Goal: Task Accomplishment & Management: Complete application form

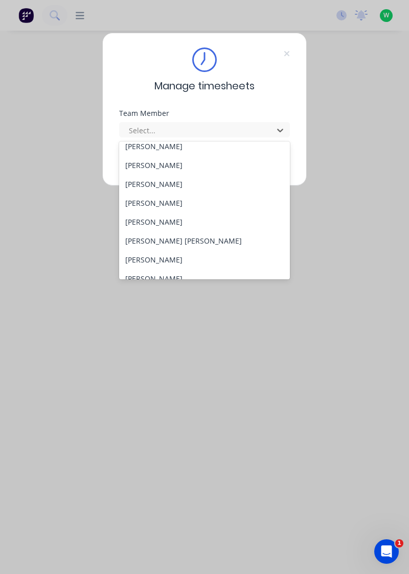
scroll to position [102, 0]
click at [169, 282] on div "Manage timesheets Team Member 29 results available. Use Up and Down to choose o…" at bounding box center [204, 287] width 409 height 574
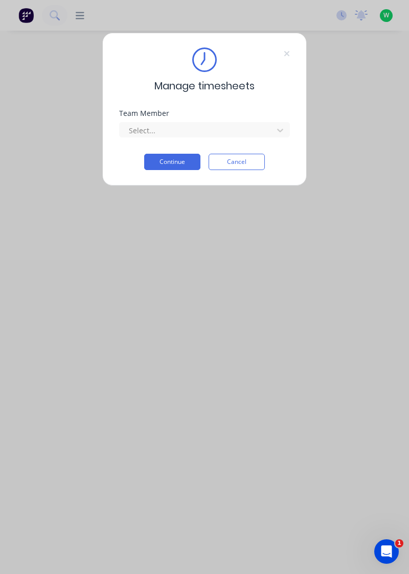
click at [182, 161] on button "Continue" at bounding box center [172, 162] width 56 height 16
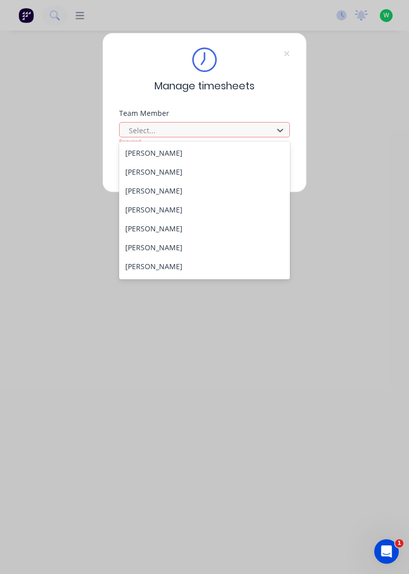
scroll to position [109, 0]
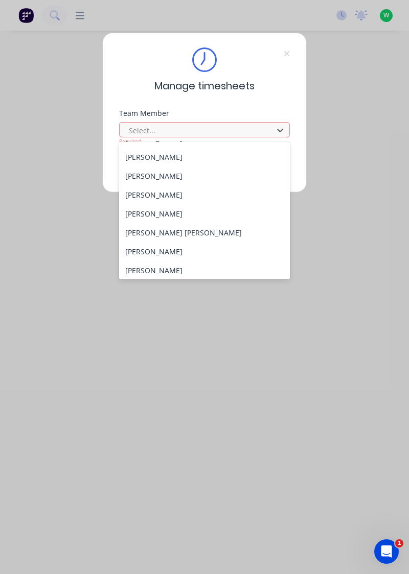
click at [174, 271] on div "[PERSON_NAME]" at bounding box center [204, 270] width 171 height 19
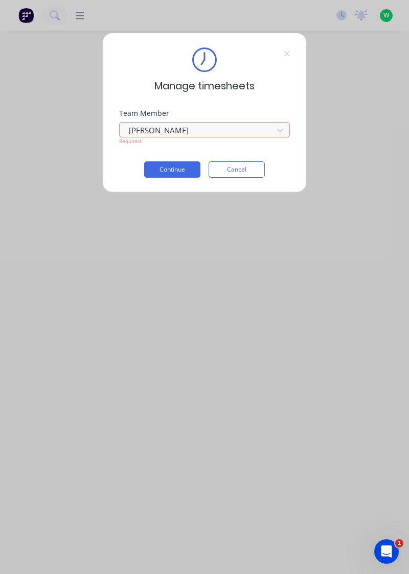
click at [182, 169] on button "Continue" at bounding box center [172, 169] width 56 height 16
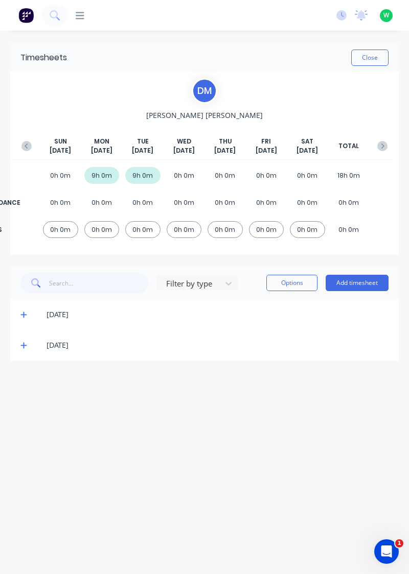
click at [361, 284] on button "Add timesheet" at bounding box center [356, 283] width 63 height 16
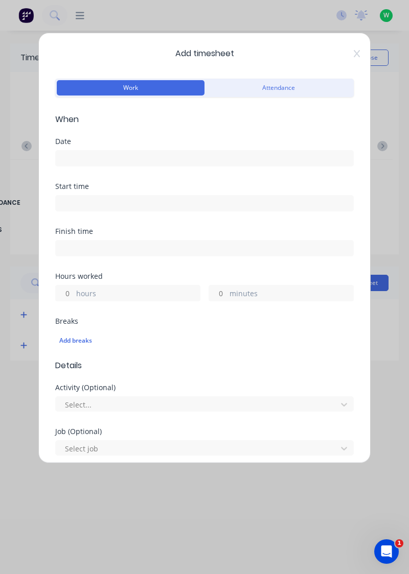
click at [128, 157] on input at bounding box center [204, 158] width 297 height 15
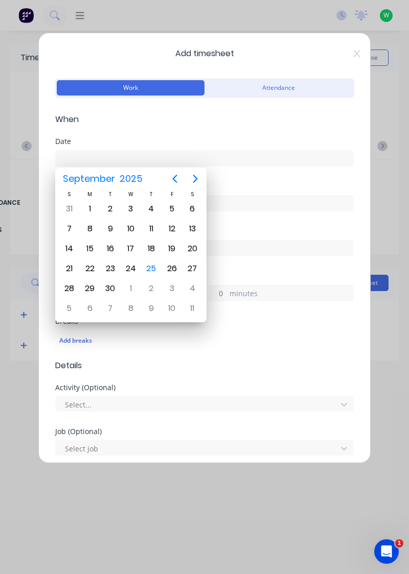
click at [130, 268] on div "24" at bounding box center [130, 268] width 15 height 15
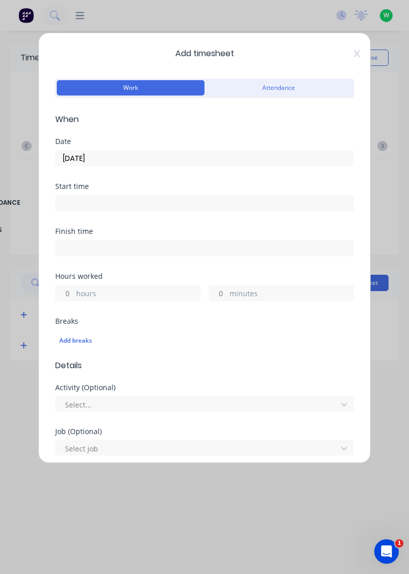
type input "24/09/2025"
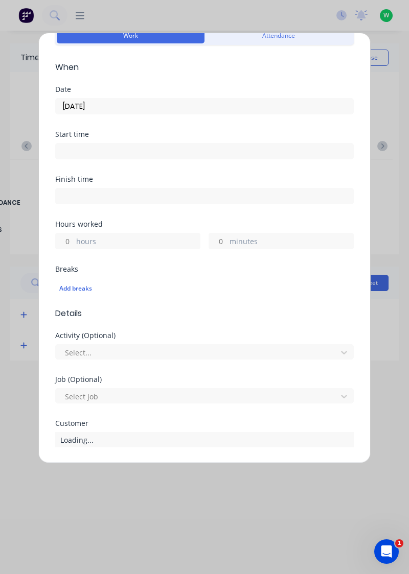
scroll to position [54, 0]
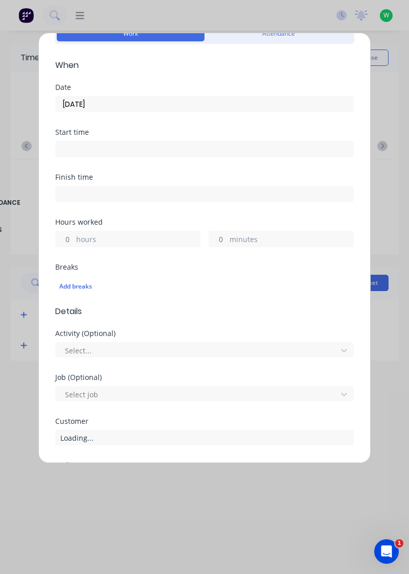
click at [137, 237] on label "hours" at bounding box center [138, 240] width 124 height 13
click at [74, 237] on input "hours" at bounding box center [65, 238] width 18 height 15
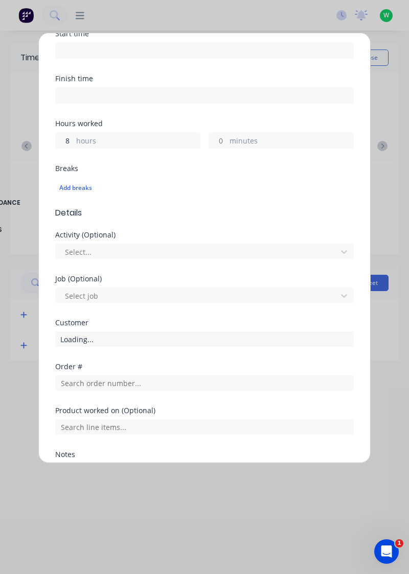
scroll to position [252, 0]
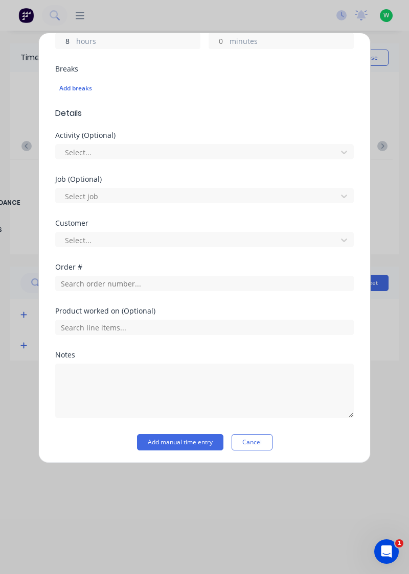
type input "8"
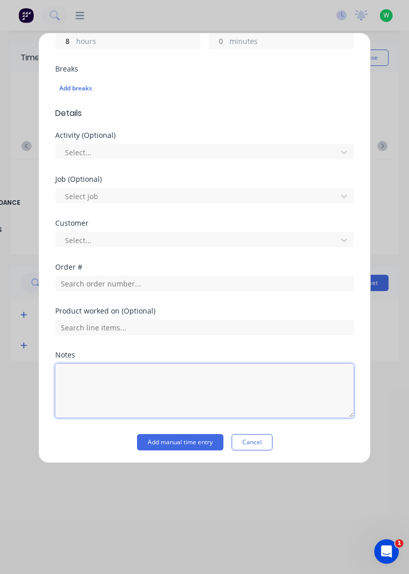
click at [124, 377] on textarea at bounding box center [204, 391] width 298 height 54
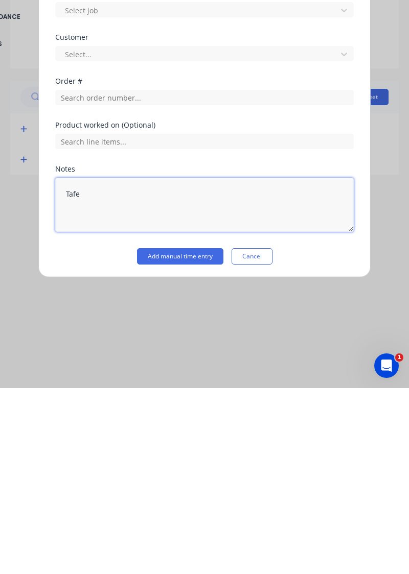
type textarea "Tafe"
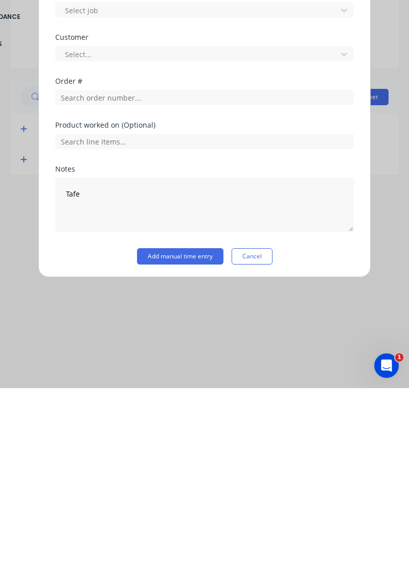
click at [206, 438] on button "Add manual time entry" at bounding box center [180, 442] width 86 height 16
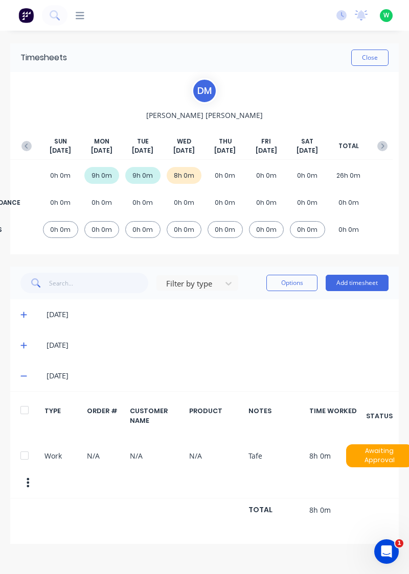
click at [358, 284] on button "Add timesheet" at bounding box center [356, 283] width 63 height 16
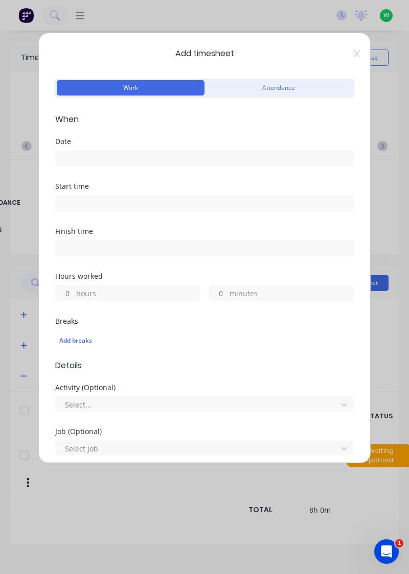
click at [121, 162] on input at bounding box center [204, 158] width 297 height 15
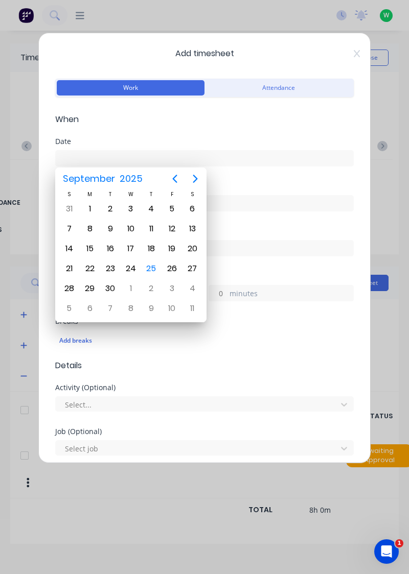
click at [155, 272] on div "25" at bounding box center [151, 268] width 15 height 15
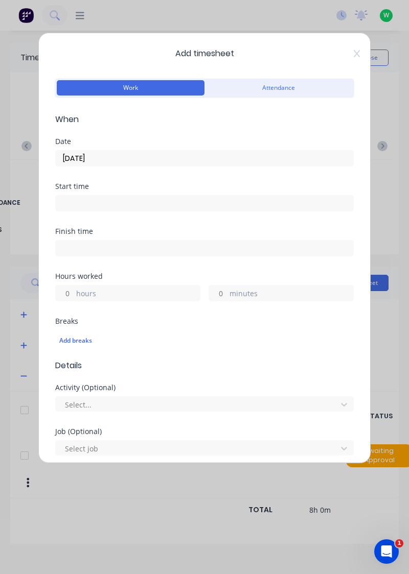
type input "25/09/2025"
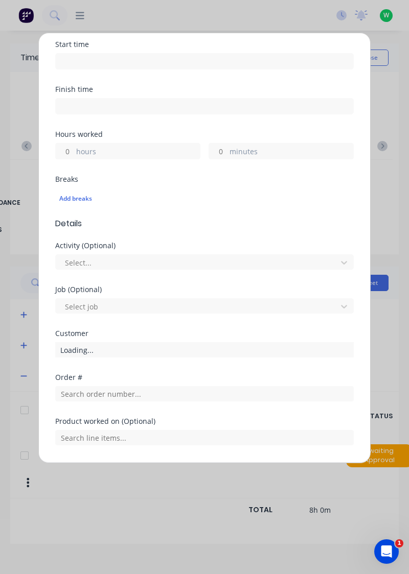
scroll to position [167, 0]
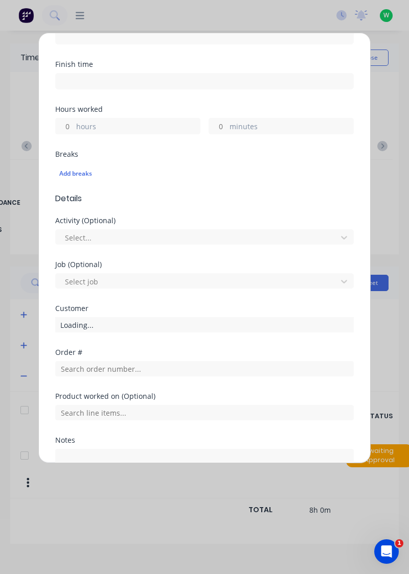
click at [134, 128] on label "hours" at bounding box center [138, 127] width 124 height 13
click at [74, 128] on input "hours" at bounding box center [65, 125] width 18 height 15
type input "9"
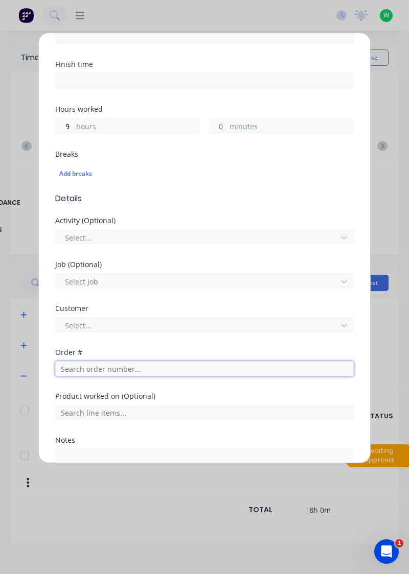
click at [125, 368] on input "text" at bounding box center [204, 368] width 298 height 15
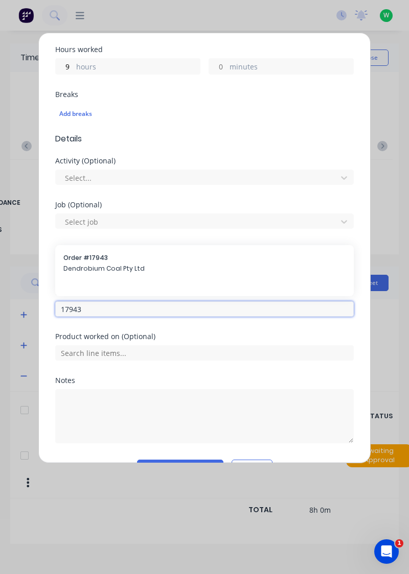
scroll to position [252, 0]
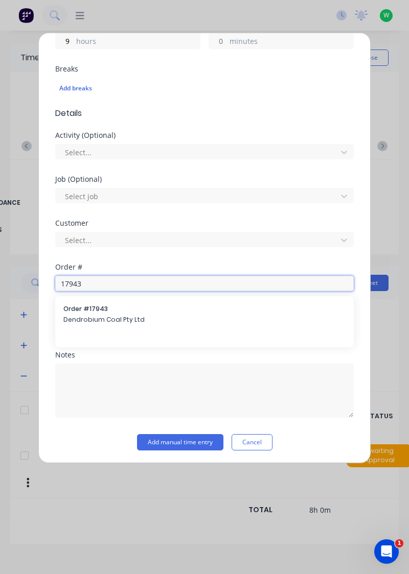
type input "17943"
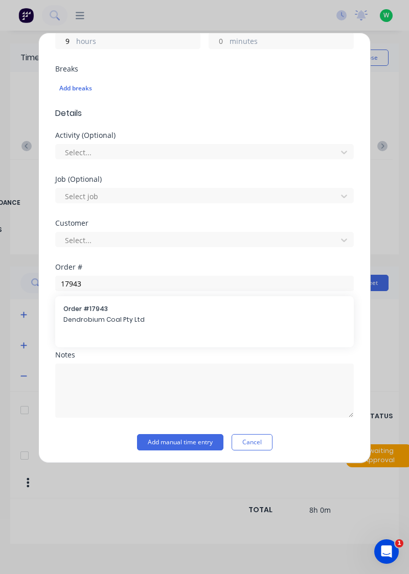
click at [80, 313] on div "Order # 17943 Dendrobium Coal Pty Ltd" at bounding box center [204, 314] width 282 height 21
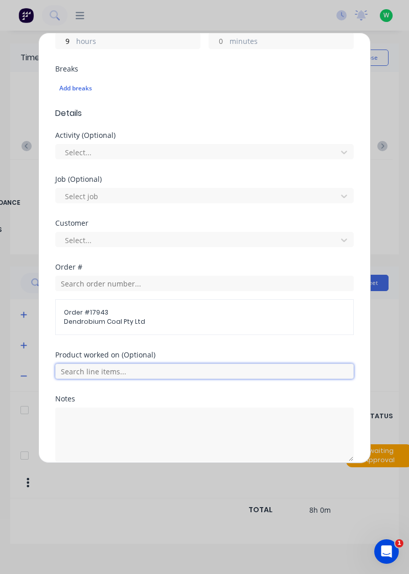
click at [84, 366] on input "text" at bounding box center [204, 371] width 298 height 15
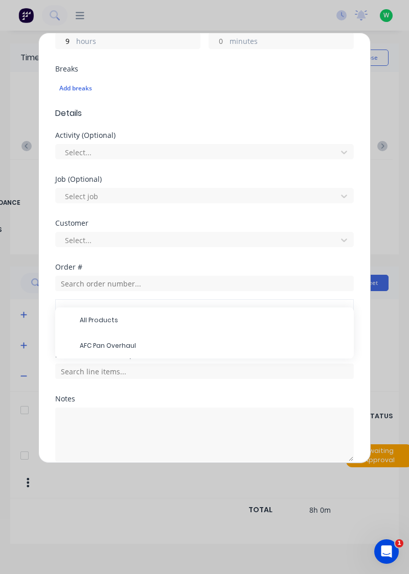
click at [88, 333] on div "AFC Pan Overhaul" at bounding box center [204, 346] width 298 height 26
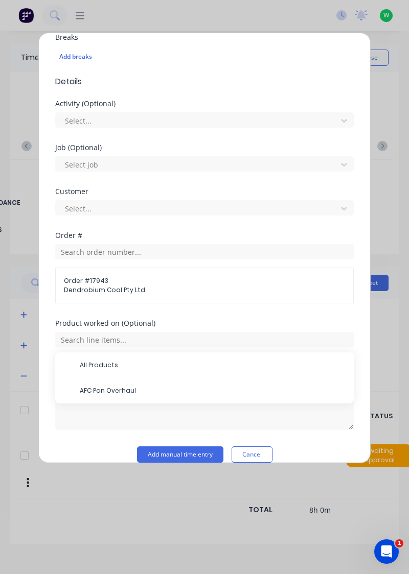
scroll to position [296, 0]
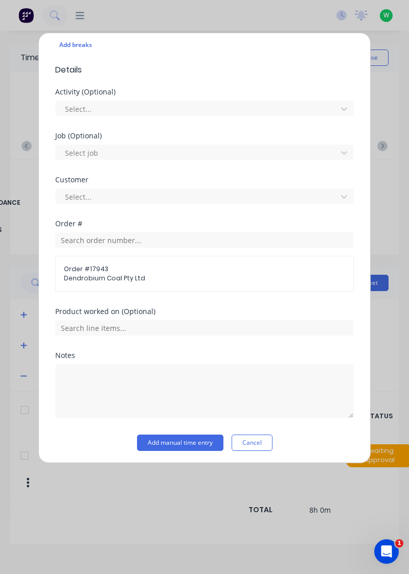
click at [169, 444] on button "Add manual time entry" at bounding box center [180, 443] width 86 height 16
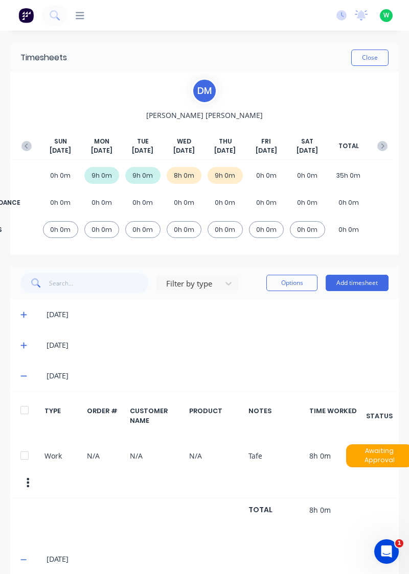
click at [367, 61] on button "Close" at bounding box center [369, 58] width 37 height 16
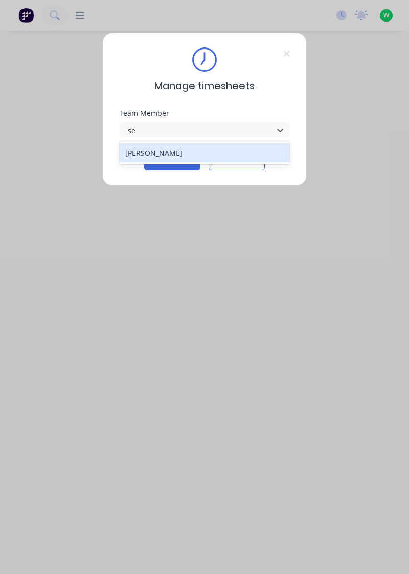
click at [124, 159] on div "Sean Findlay" at bounding box center [204, 153] width 171 height 19
type input "se"
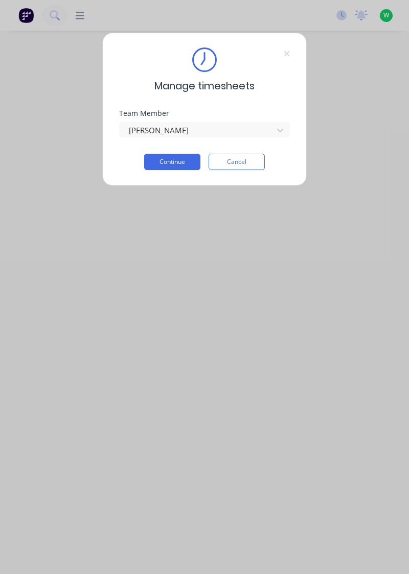
click at [181, 164] on button "Continue" at bounding box center [172, 162] width 56 height 16
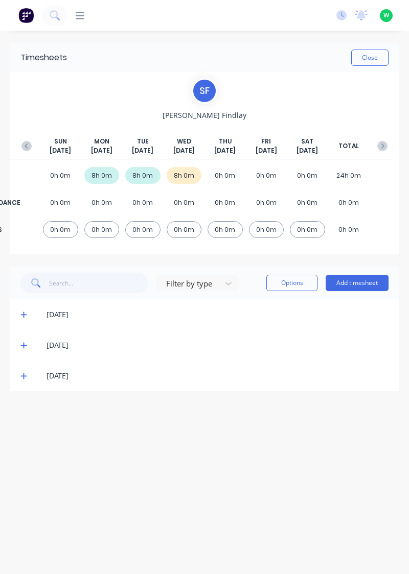
click at [366, 282] on button "Add timesheet" at bounding box center [356, 283] width 63 height 16
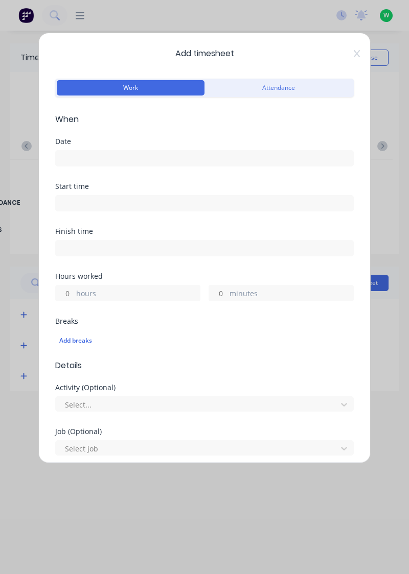
click at [113, 154] on input at bounding box center [204, 158] width 297 height 15
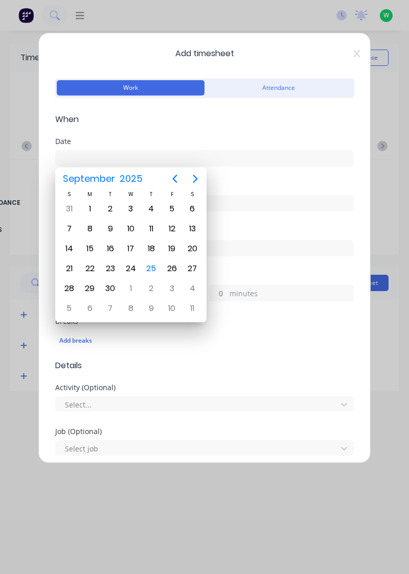
click at [148, 265] on div "25" at bounding box center [151, 268] width 15 height 15
type input "25/09/2025"
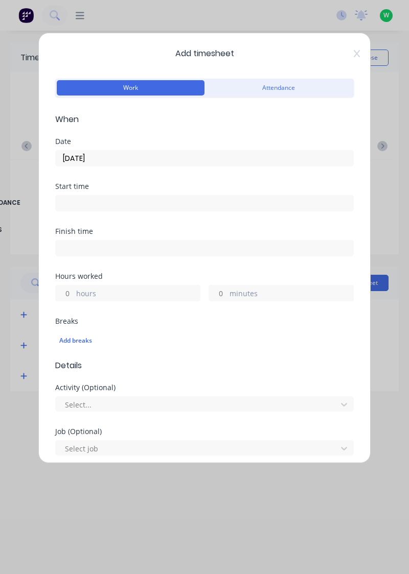
click at [69, 289] on input "hours" at bounding box center [65, 292] width 18 height 15
type input "8"
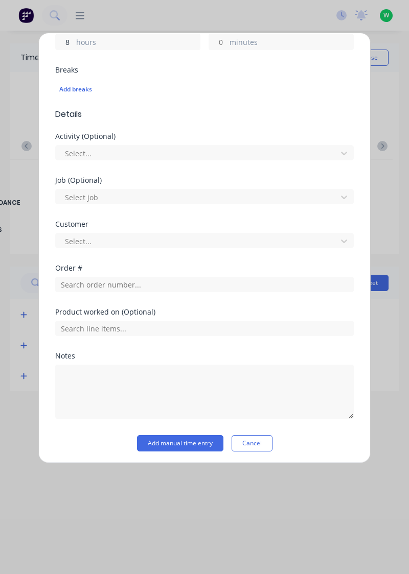
scroll to position [252, 0]
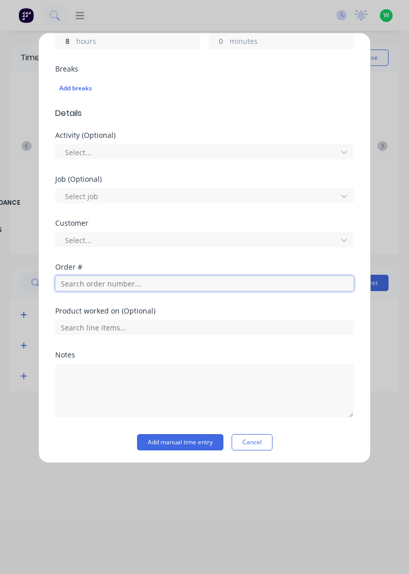
click at [137, 282] on input "text" at bounding box center [204, 283] width 298 height 15
type input "18932"
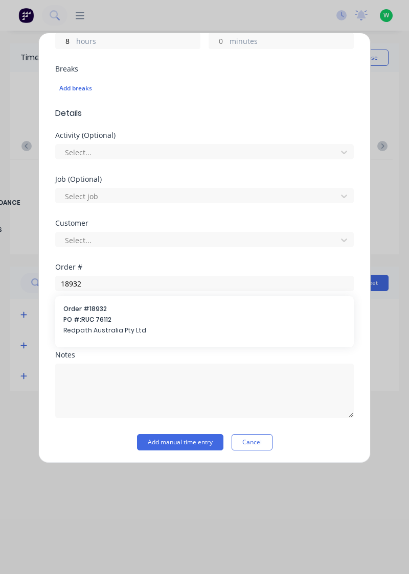
click at [155, 315] on span "PO #: RUC 76112" at bounding box center [204, 319] width 282 height 9
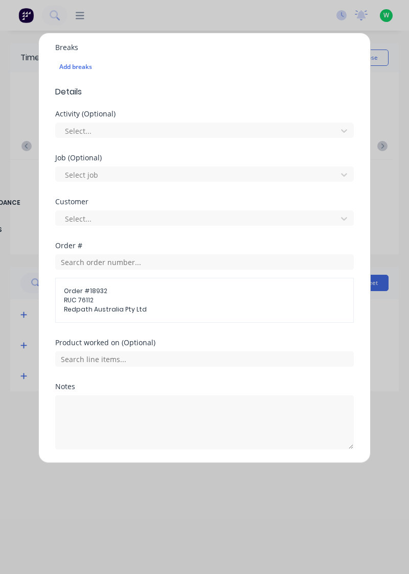
scroll to position [305, 0]
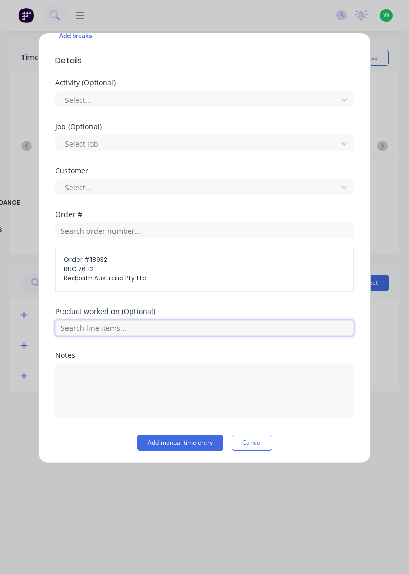
click at [148, 328] on input "text" at bounding box center [204, 327] width 298 height 15
click at [149, 324] on input "text" at bounding box center [204, 327] width 298 height 15
click at [136, 322] on input "text" at bounding box center [204, 327] width 298 height 15
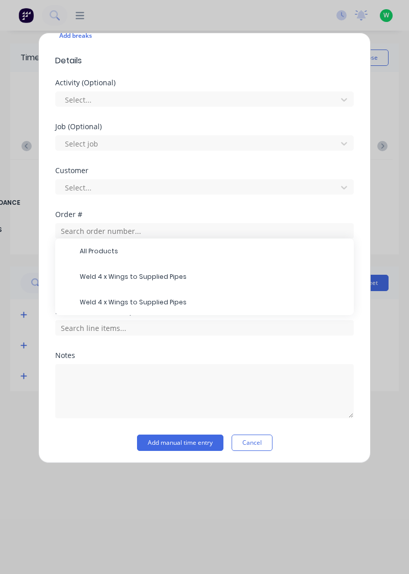
click at [109, 247] on span "All Products" at bounding box center [213, 251] width 266 height 9
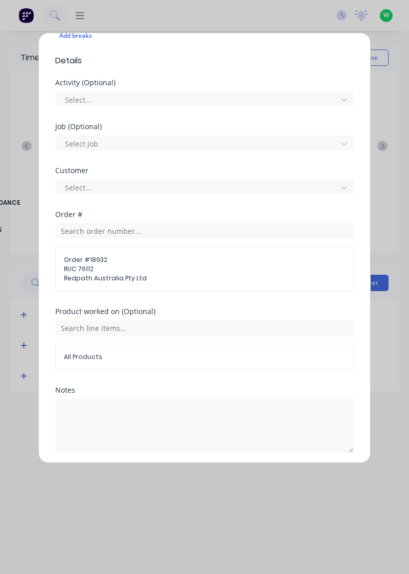
scroll to position [339, 0]
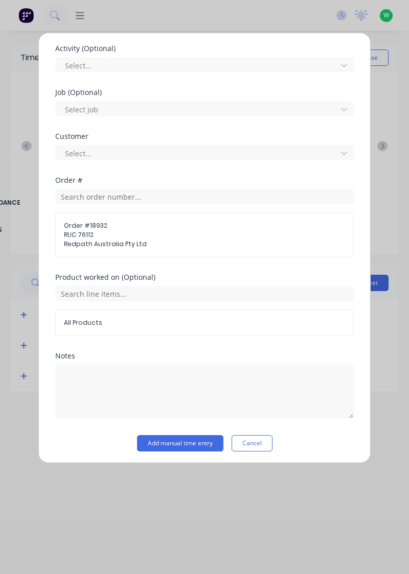
click at [196, 439] on button "Add manual time entry" at bounding box center [180, 443] width 86 height 16
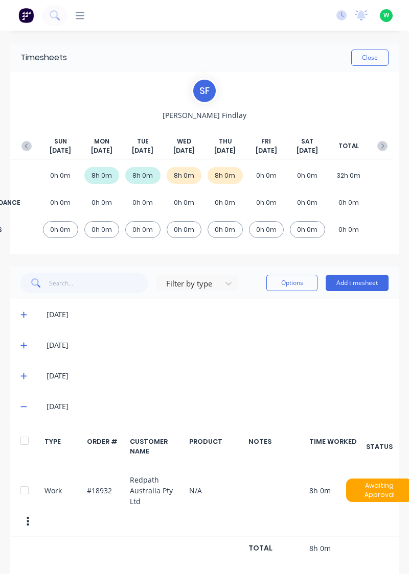
click at [365, 58] on button "Close" at bounding box center [369, 58] width 37 height 16
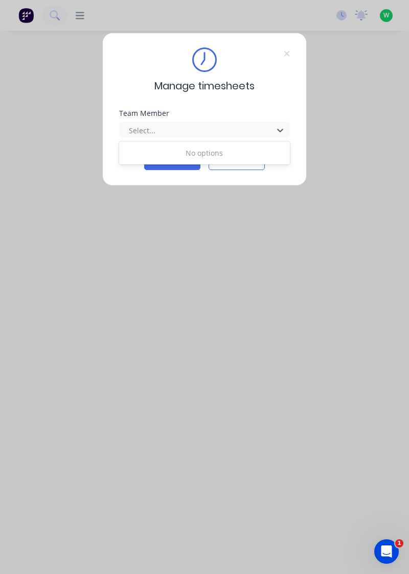
type input "m"
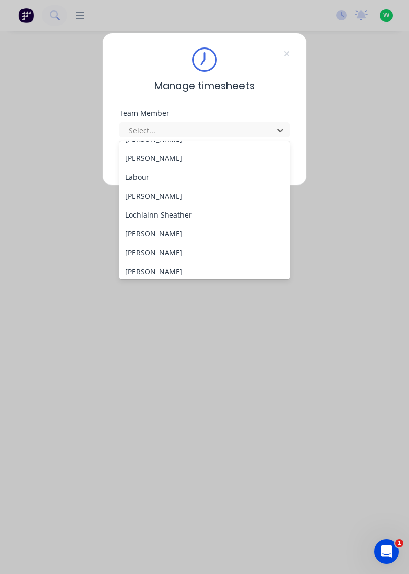
scroll to position [279, 0]
click at [177, 234] on div "[PERSON_NAME]" at bounding box center [204, 233] width 171 height 19
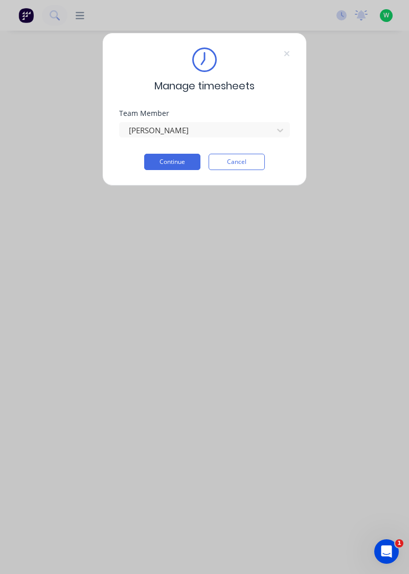
click at [185, 161] on button "Continue" at bounding box center [172, 162] width 56 height 16
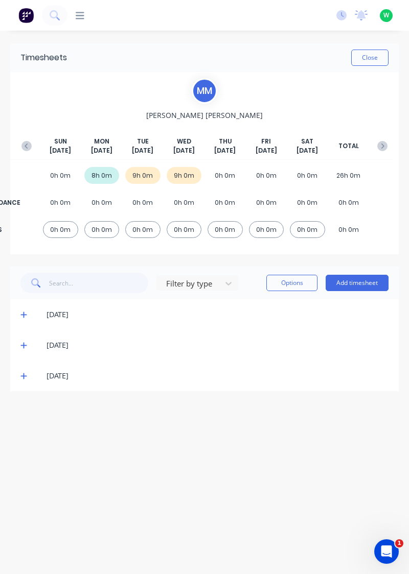
click at [367, 282] on button "Add timesheet" at bounding box center [356, 283] width 63 height 16
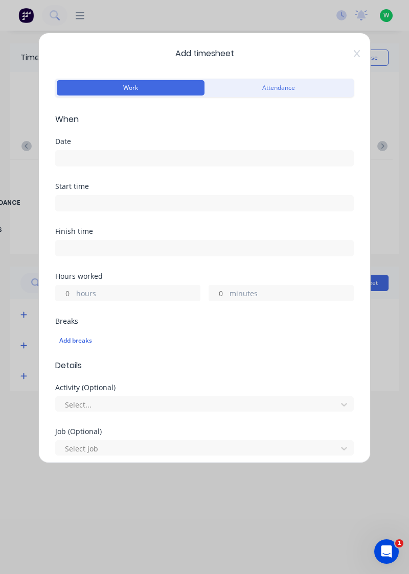
click at [79, 156] on input at bounding box center [204, 158] width 297 height 15
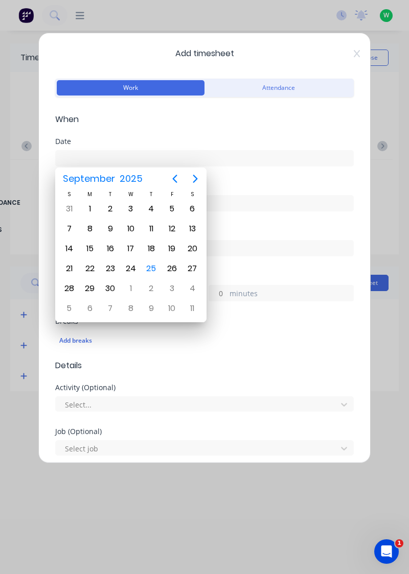
click at [154, 268] on div "25" at bounding box center [151, 268] width 15 height 15
type input "[DATE]"
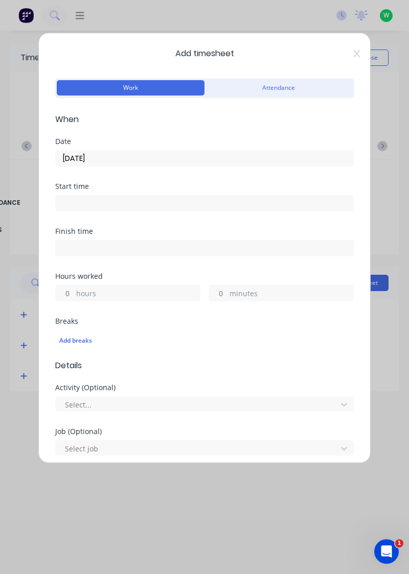
click at [90, 290] on label "hours" at bounding box center [138, 294] width 124 height 13
click at [74, 290] on input "hours" at bounding box center [65, 292] width 18 height 15
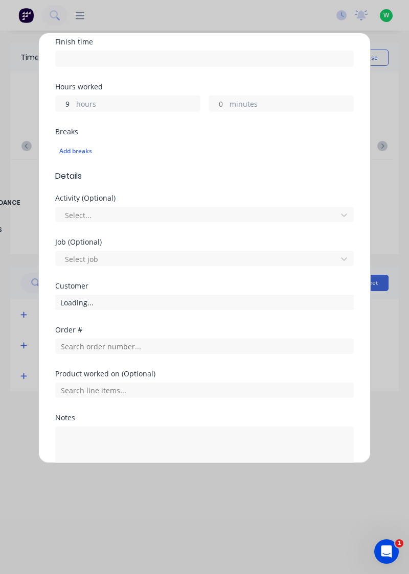
scroll to position [194, 0]
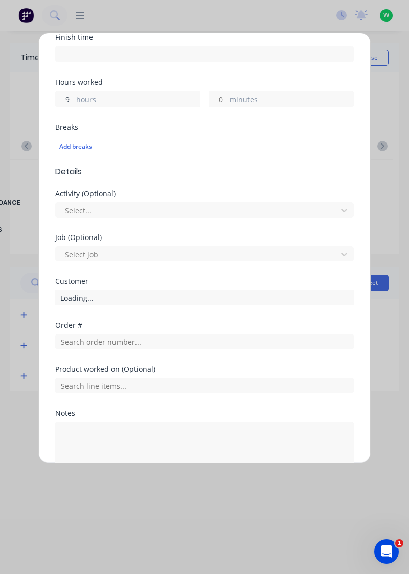
type input "9"
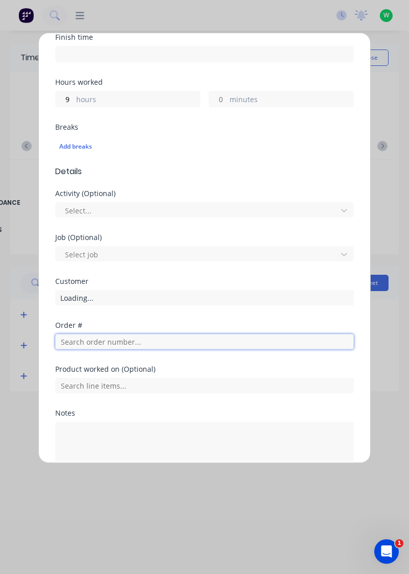
click at [82, 343] on input "text" at bounding box center [204, 341] width 298 height 15
type input "19083"
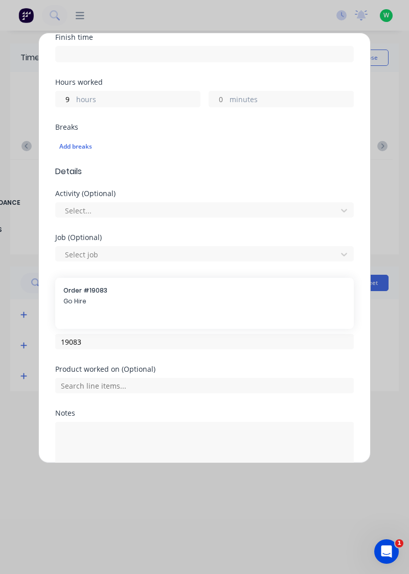
click at [92, 290] on span "Order # 19083" at bounding box center [204, 290] width 282 height 9
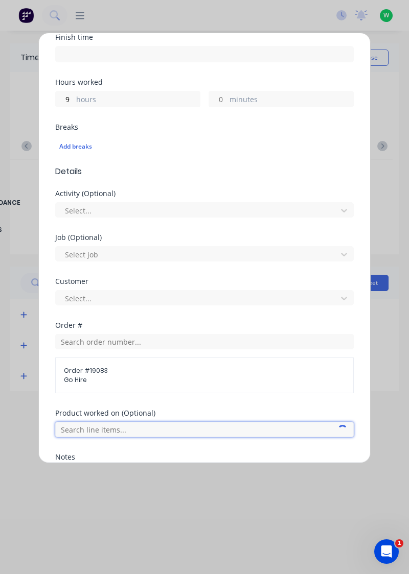
click at [110, 429] on input "text" at bounding box center [204, 429] width 298 height 15
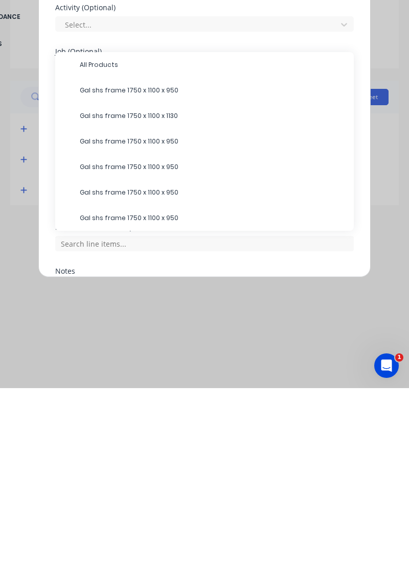
click at [160, 276] on span "Gal shs frame 1750 x 1100 x 950" at bounding box center [213, 276] width 266 height 9
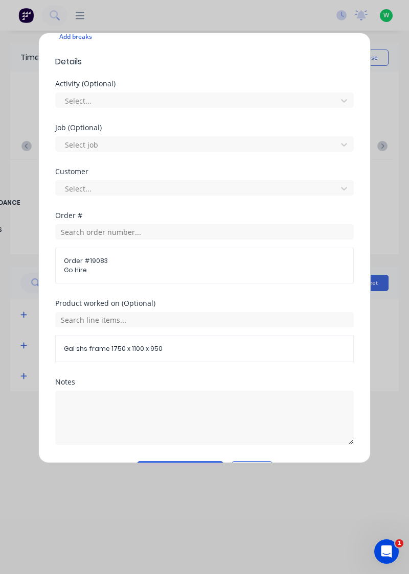
scroll to position [330, 0]
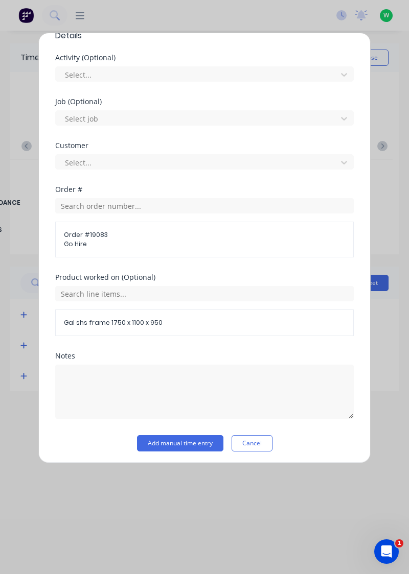
click at [200, 437] on button "Add manual time entry" at bounding box center [180, 443] width 86 height 16
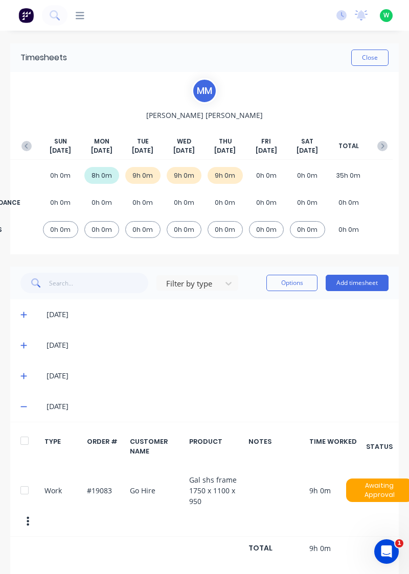
click at [27, 409] on icon at bounding box center [23, 406] width 7 height 7
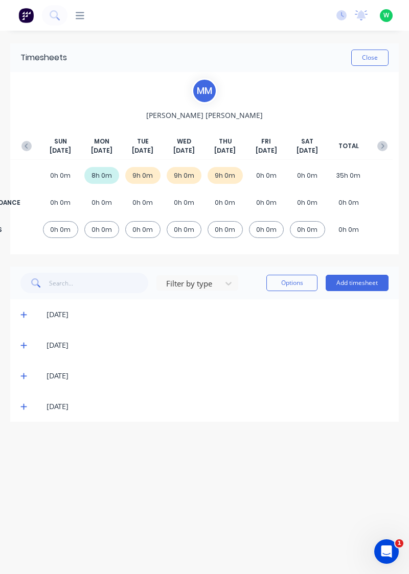
click at [369, 55] on button "Close" at bounding box center [369, 58] width 37 height 16
